Goal: Check status: Check status

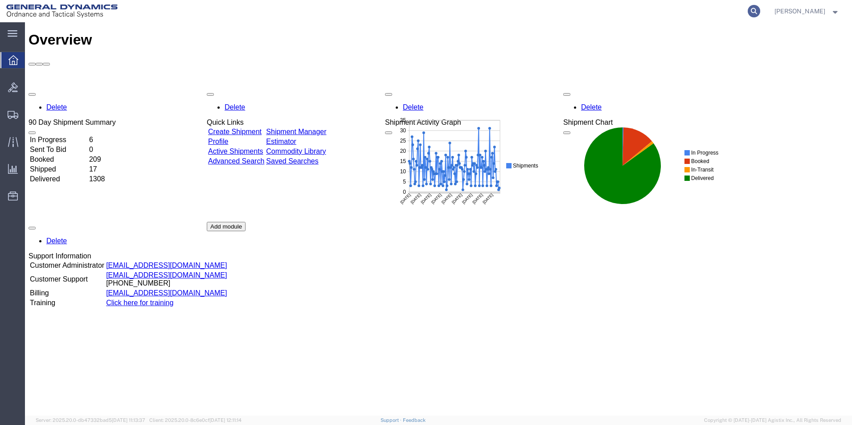
click at [760, 10] on icon at bounding box center [753, 11] width 12 height 12
type input "56994016"
click at [760, 9] on icon at bounding box center [753, 11] width 12 height 12
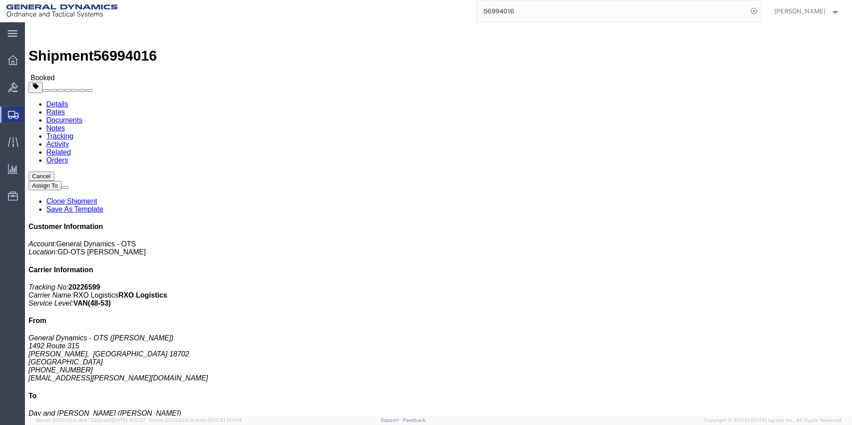
click link "Documents"
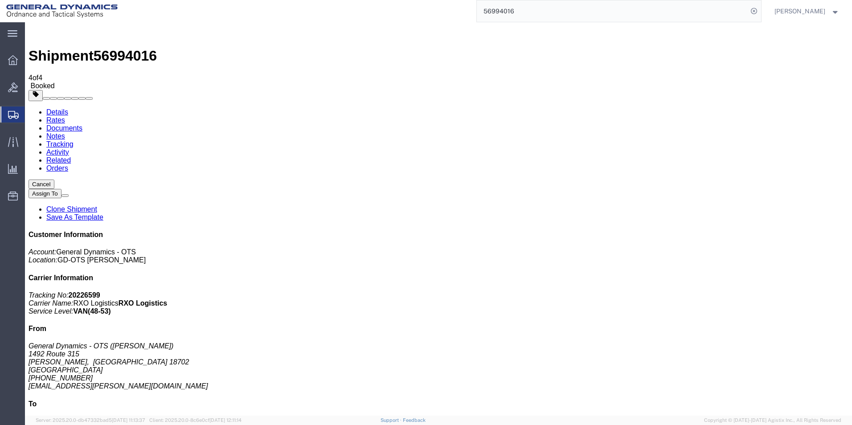
click at [49, 108] on link "Details" at bounding box center [57, 112] width 22 height 8
click span "button"
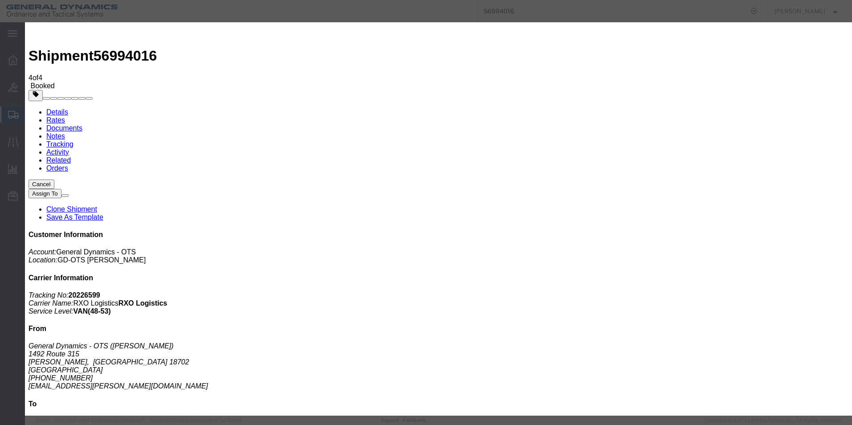
click input "60 mm M769 FRPC shell body"
click input "60 mm M720 FRPC shell body"
click input "60 mm M720 HE shell body"
type input "60 mm HF-1 M720 HE shell body"
click textarea "60 mm M769 FRPC shell body"
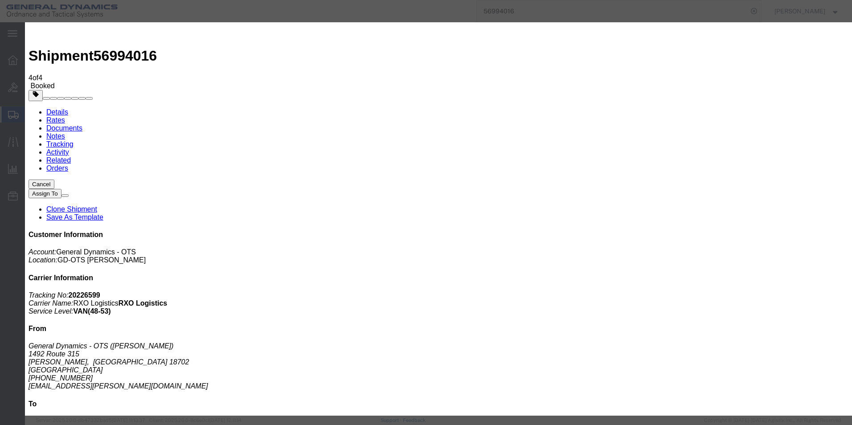
click textarea "60 mm M769 FRPC shell body"
type textarea "60 mm HF-1 M720 HE shell body"
click button "Save & Close"
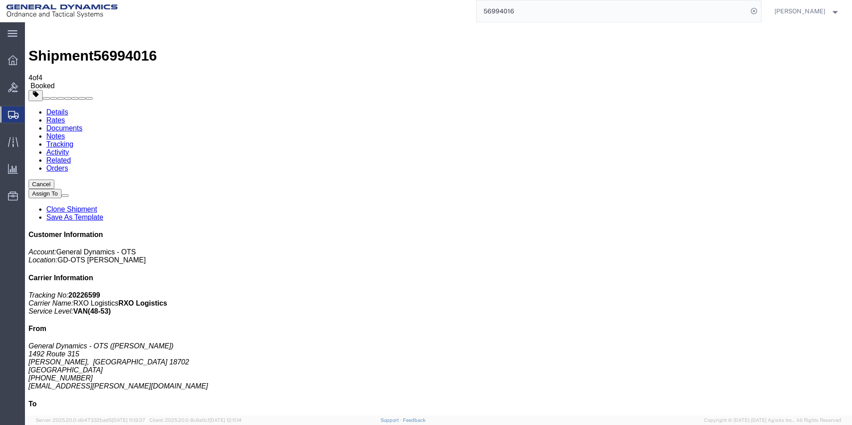
click link "Documents"
checkbox input "true"
